Goal: Task Accomplishment & Management: Use online tool/utility

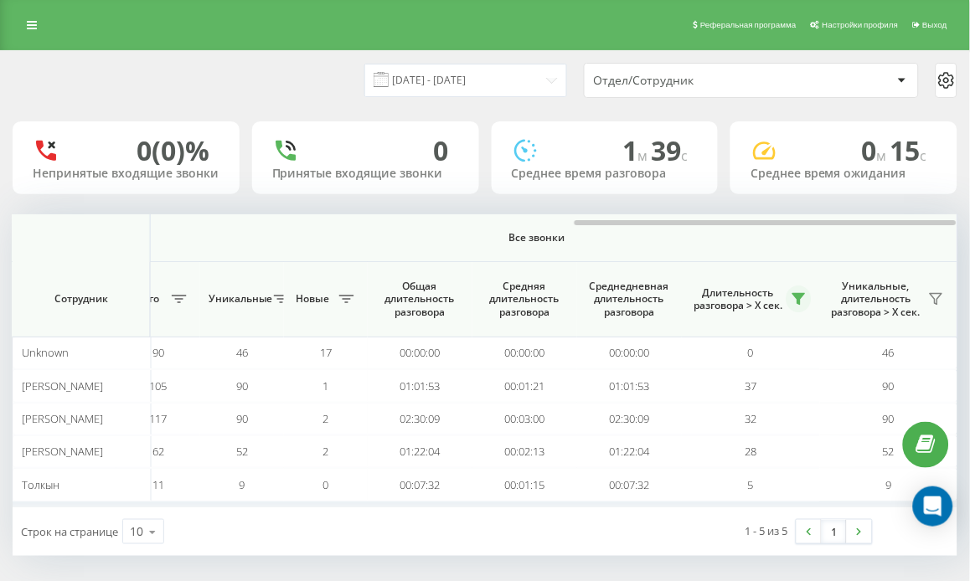
click at [792, 301] on icon at bounding box center [798, 298] width 13 height 13
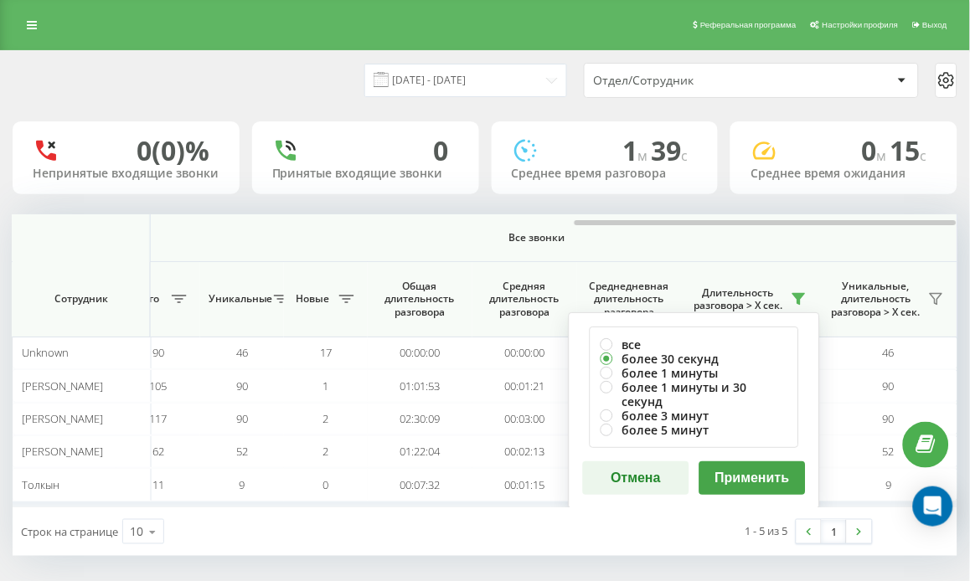
click at [758, 464] on button "Применить" at bounding box center [752, 477] width 106 height 33
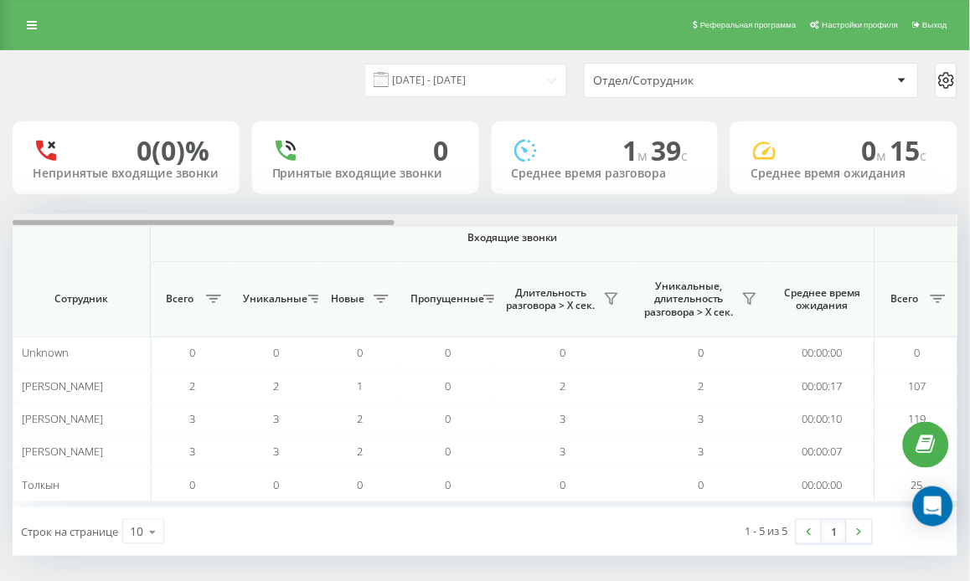
click at [930, 216] on div at bounding box center [485, 220] width 945 height 13
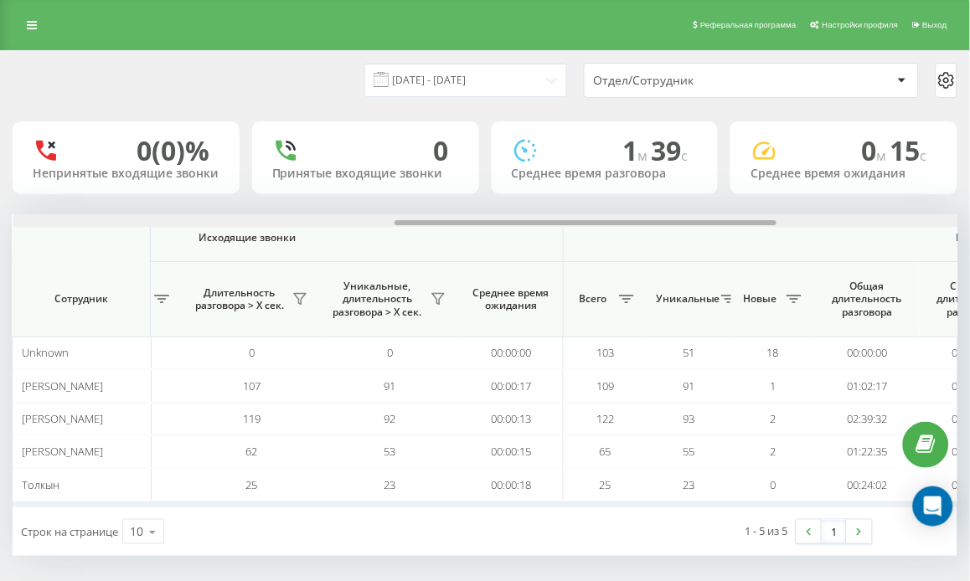
click at [930, 216] on div at bounding box center [485, 220] width 945 height 13
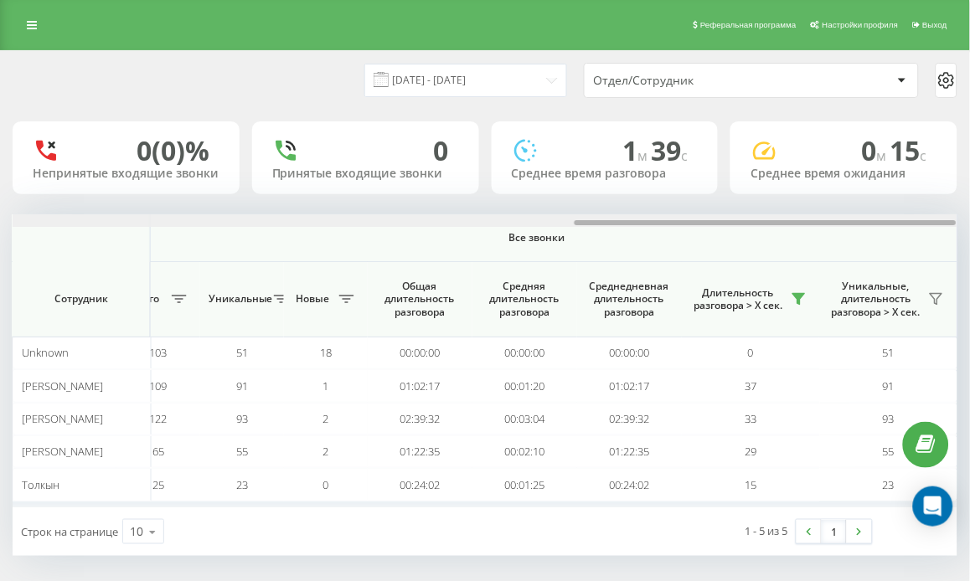
scroll to position [0, 1387]
click at [590, 222] on div at bounding box center [765, 222] width 382 height 5
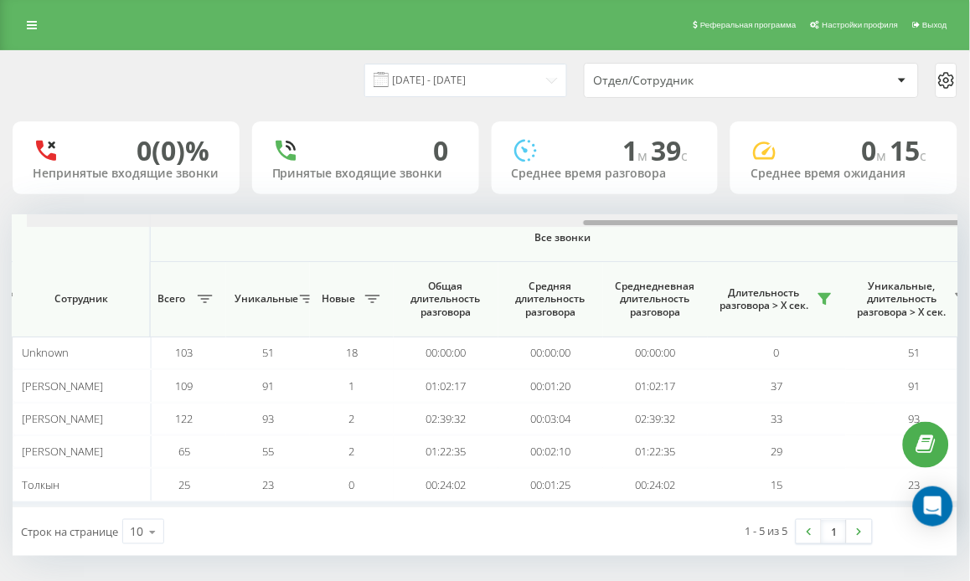
scroll to position [0, 1360]
drag, startPoint x: 590, startPoint y: 222, endPoint x: 580, endPoint y: 224, distance: 11.0
click at [580, 224] on div at bounding box center [753, 222] width 382 height 5
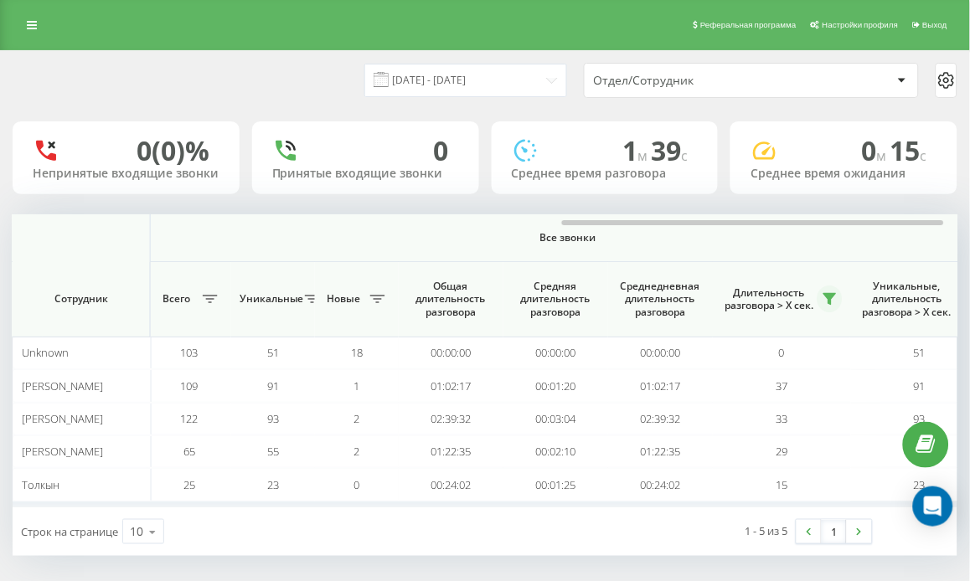
click at [832, 298] on icon at bounding box center [830, 299] width 12 height 11
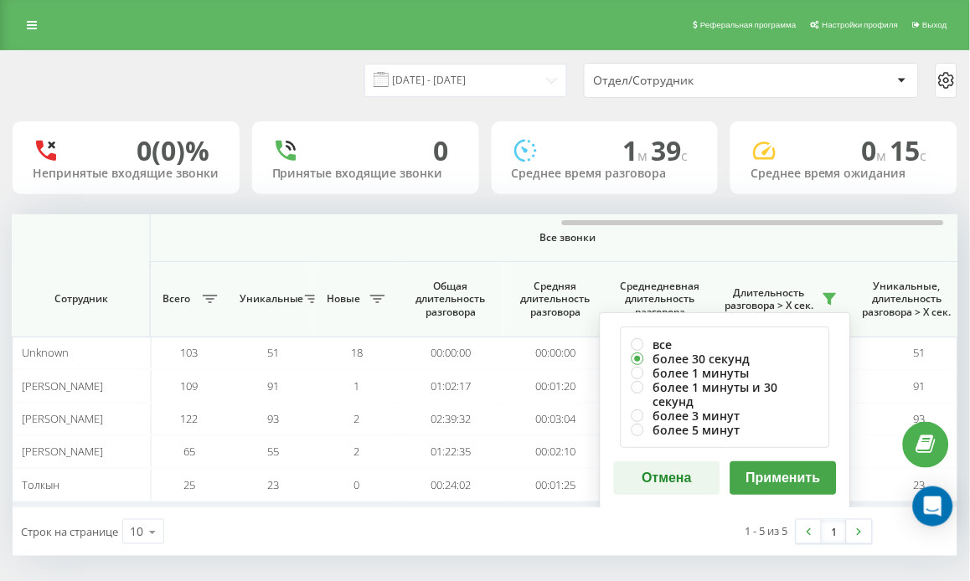
click at [781, 461] on button "Применить" at bounding box center [783, 477] width 106 height 33
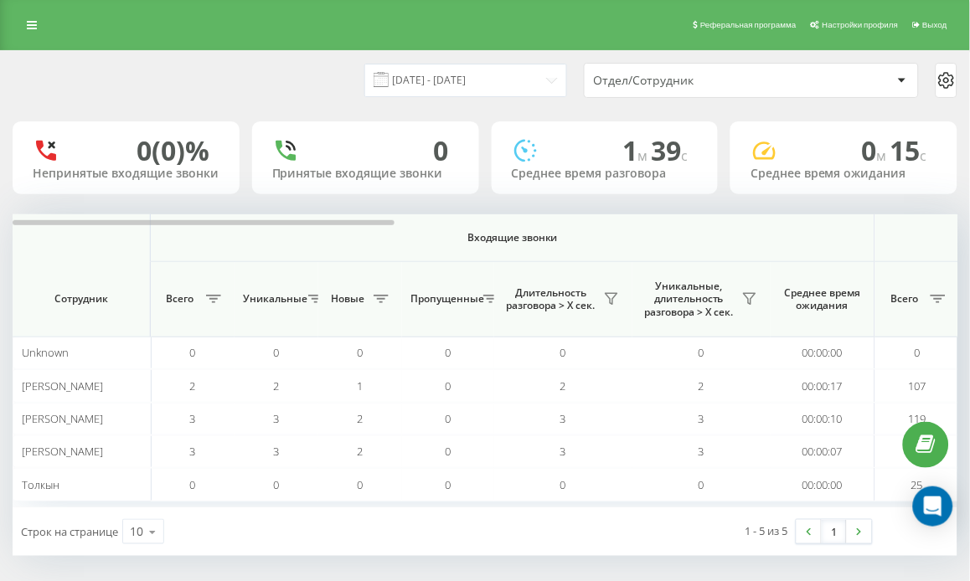
click at [936, 212] on div "[DATE] - [DATE] Отдел/Сотрудник 0 (0)% Непринятые входящие звонки 0 Принятые вх…" at bounding box center [485, 303] width 945 height 505
click at [925, 215] on div at bounding box center [485, 220] width 945 height 13
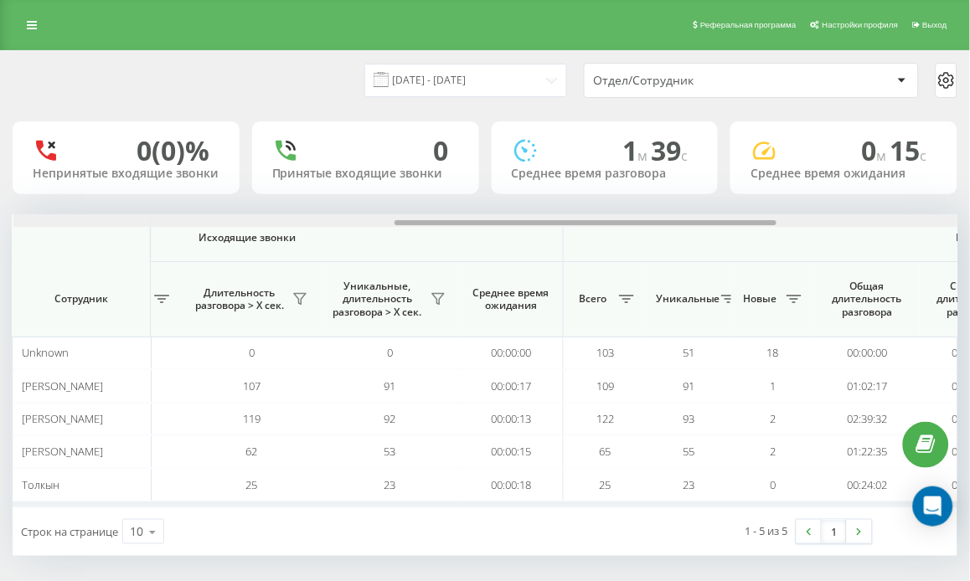
click at [925, 215] on div at bounding box center [485, 220] width 945 height 13
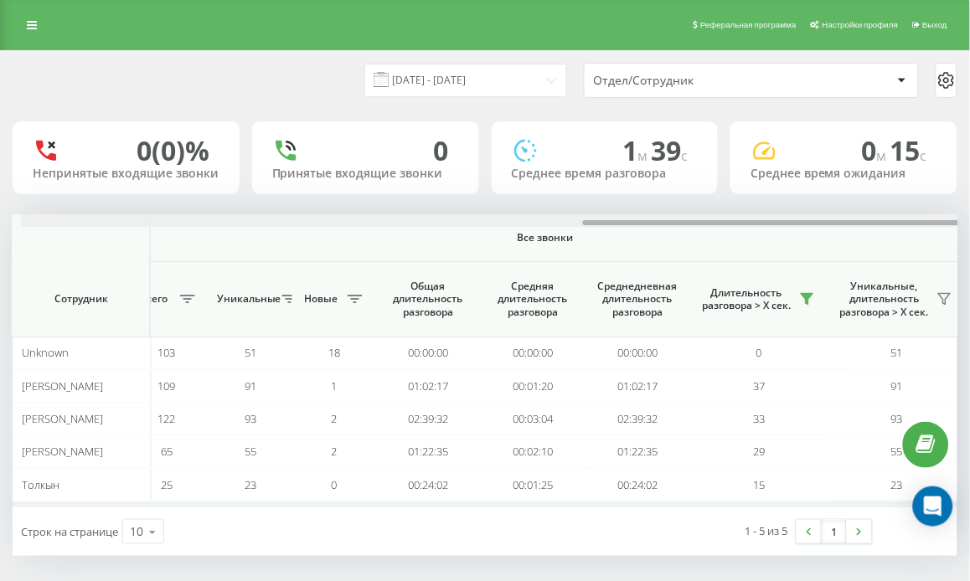
scroll to position [0, 1391]
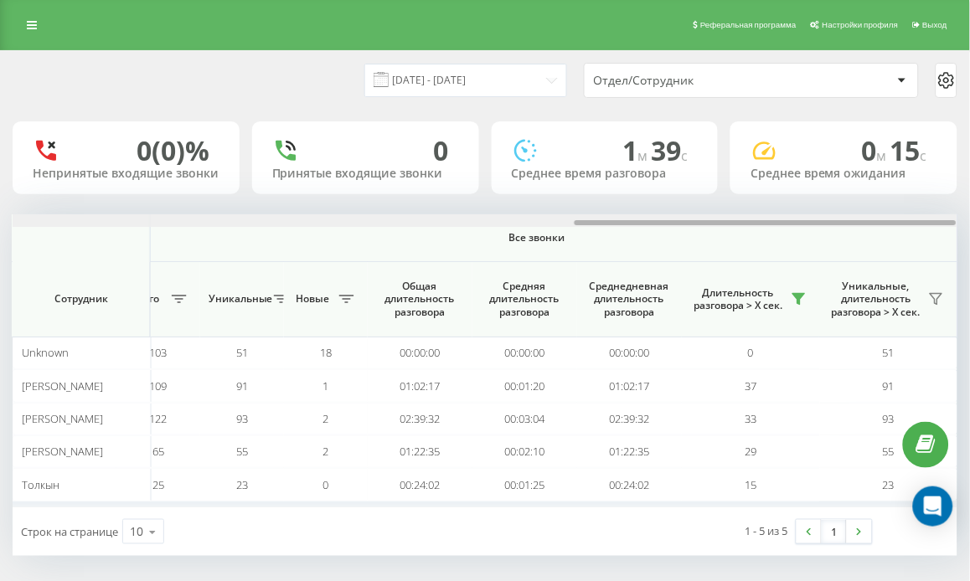
drag, startPoint x: 702, startPoint y: 224, endPoint x: 722, endPoint y: 224, distance: 20.1
click at [722, 224] on div at bounding box center [765, 222] width 382 height 5
drag, startPoint x: 716, startPoint y: 221, endPoint x: 767, endPoint y: 233, distance: 52.4
click at [767, 233] on div "Входящие звонки Исходящие звонки Все звонки Сотрудник Всего Уникальные Новые Пр…" at bounding box center [485, 360] width 945 height 293
click at [805, 295] on icon at bounding box center [798, 298] width 13 height 13
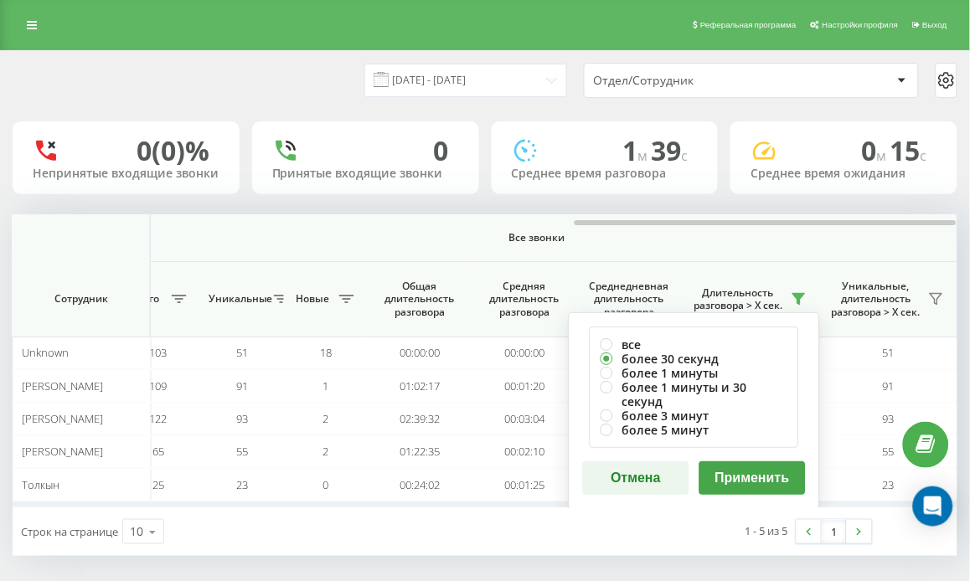
click at [754, 461] on button "Применить" at bounding box center [752, 477] width 106 height 33
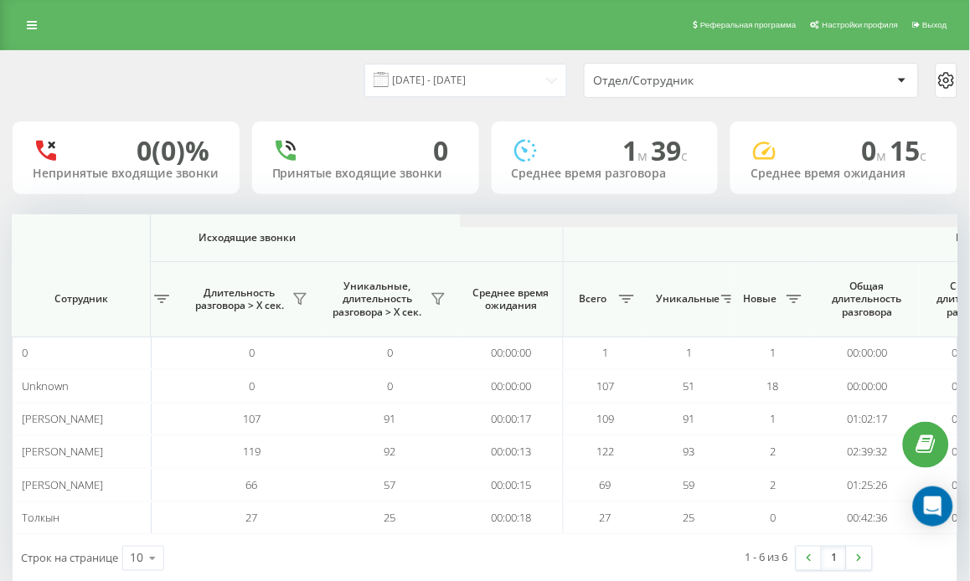
drag, startPoint x: 792, startPoint y: 220, endPoint x: 888, endPoint y: 221, distance: 95.5
click at [804, 221] on div at bounding box center [932, 220] width 945 height 13
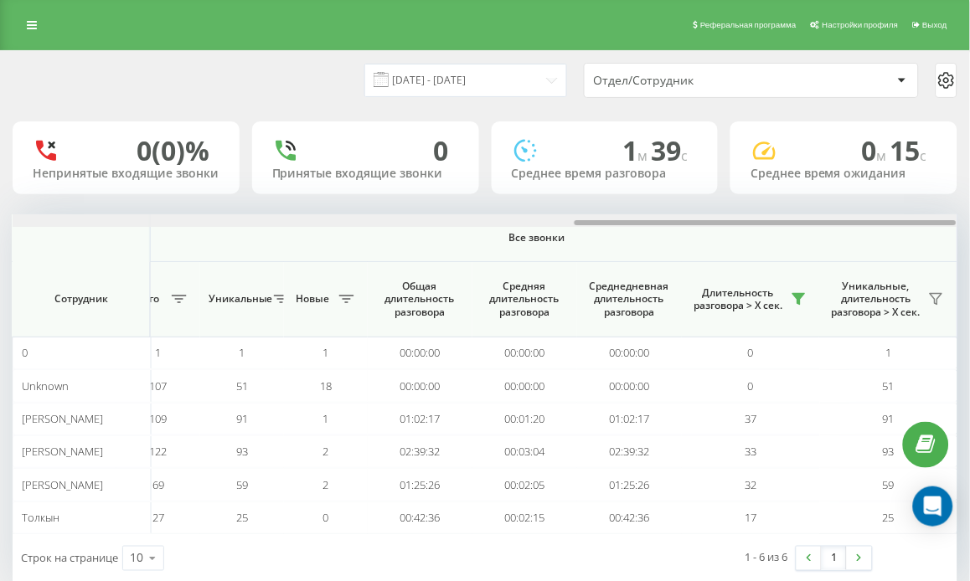
click at [889, 221] on div at bounding box center [765, 222] width 382 height 5
click at [806, 293] on button at bounding box center [798, 299] width 25 height 27
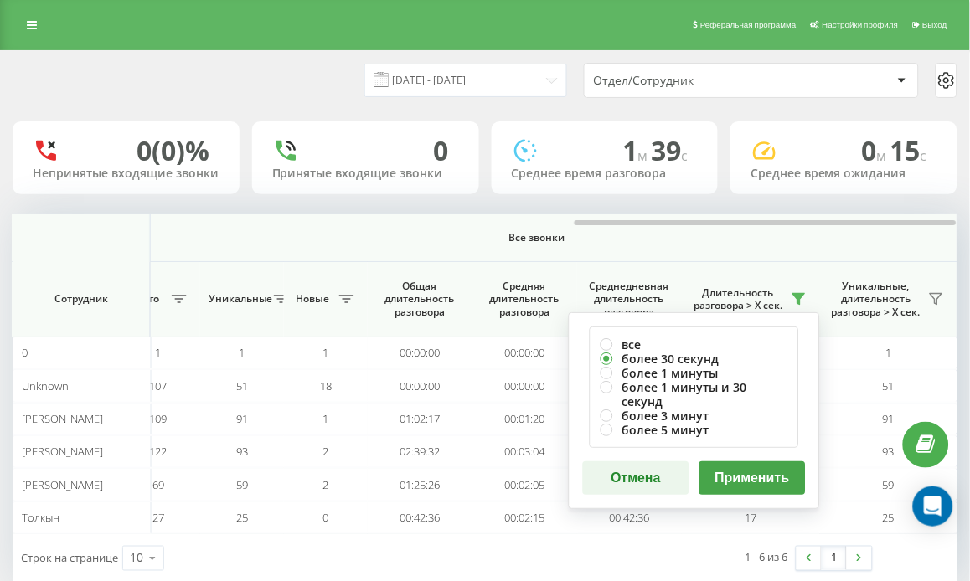
click at [748, 461] on button "Применить" at bounding box center [752, 477] width 106 height 33
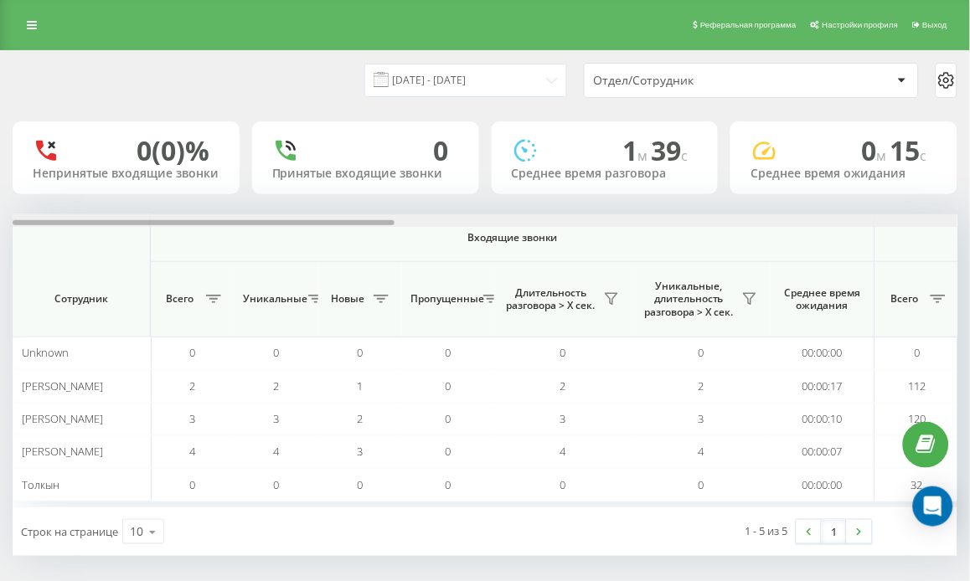
click at [938, 224] on div at bounding box center [485, 220] width 945 height 13
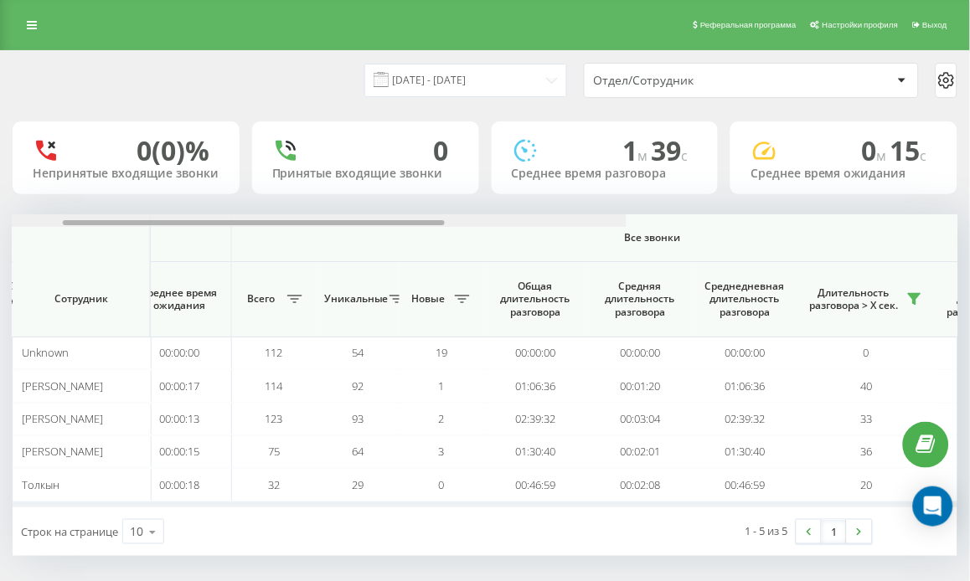
click at [626, 224] on div at bounding box center [154, 220] width 945 height 13
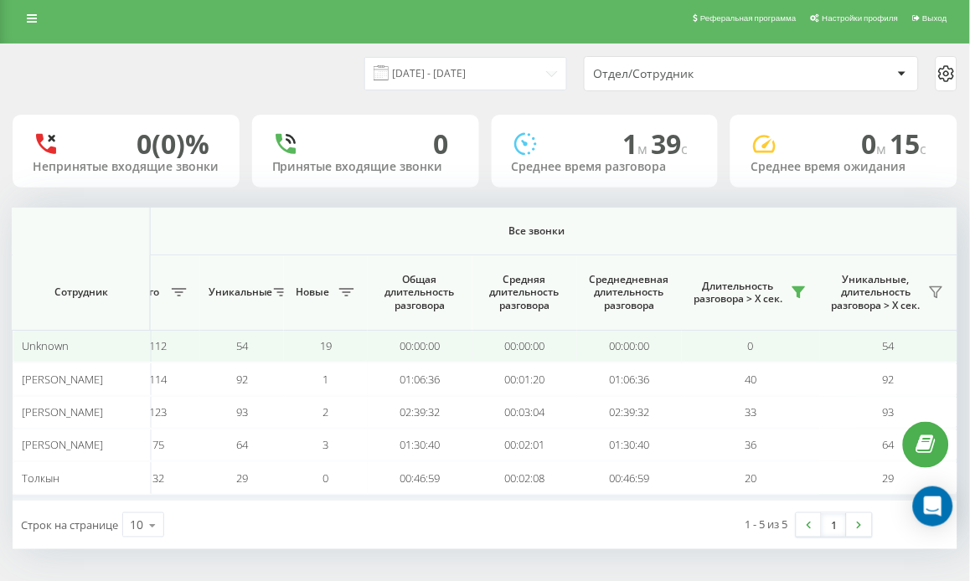
scroll to position [8, 0]
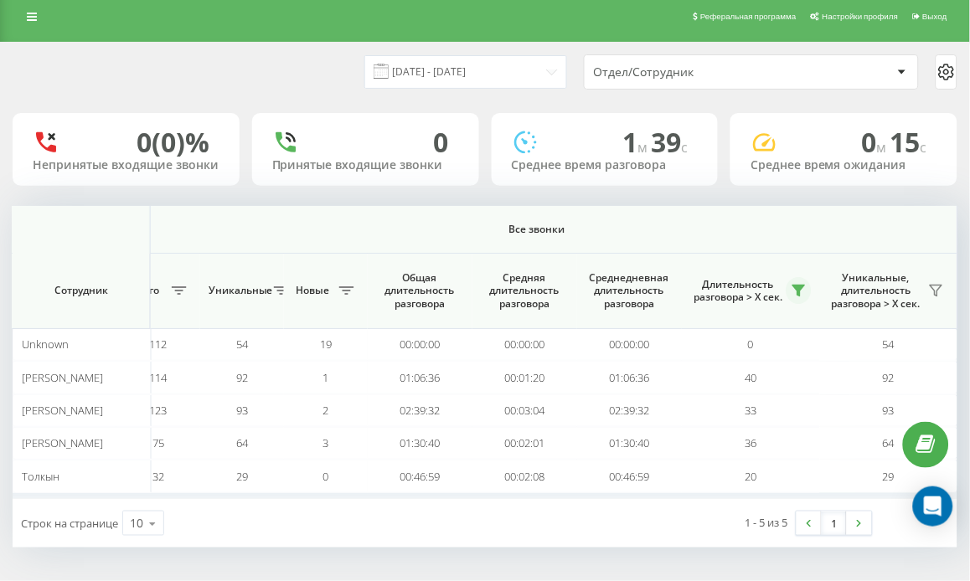
click at [799, 294] on icon at bounding box center [799, 291] width 12 height 11
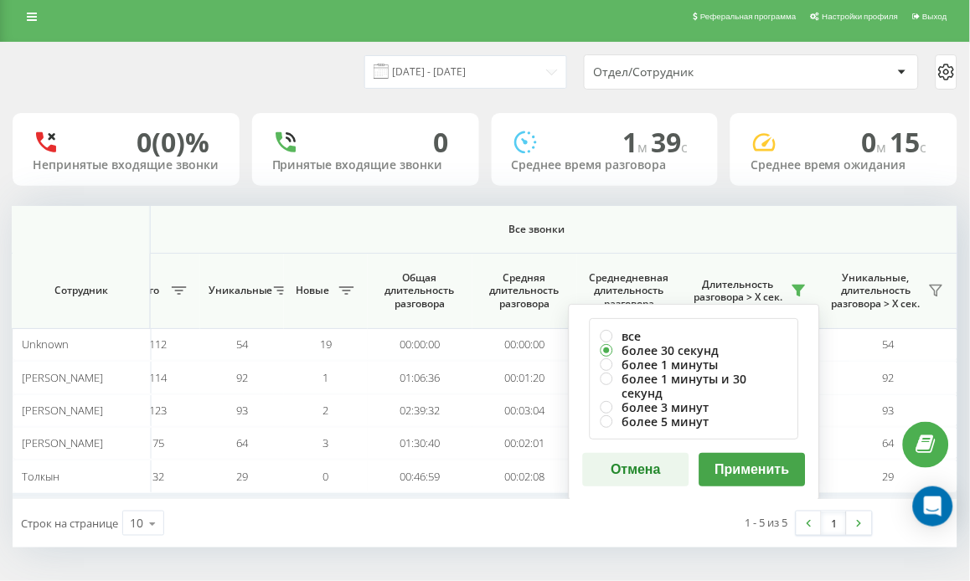
click at [765, 459] on button "Применить" at bounding box center [752, 469] width 106 height 33
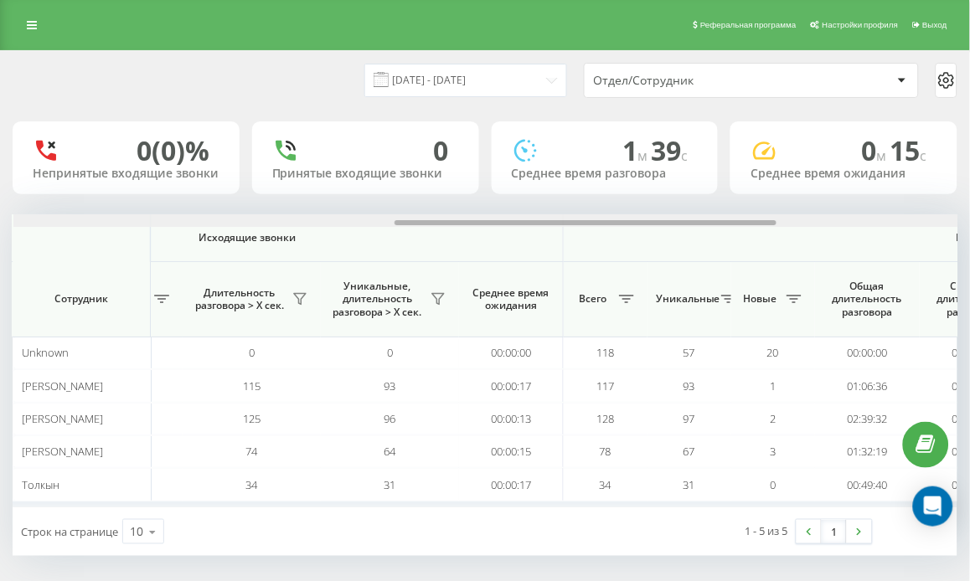
click at [927, 224] on div at bounding box center [485, 220] width 945 height 13
